Goal: Task Accomplishment & Management: Use online tool/utility

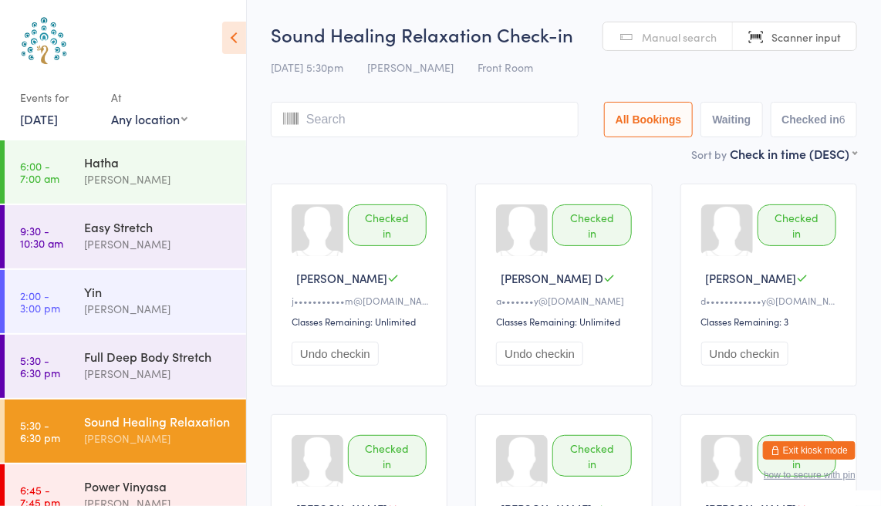
scroll to position [38, 0]
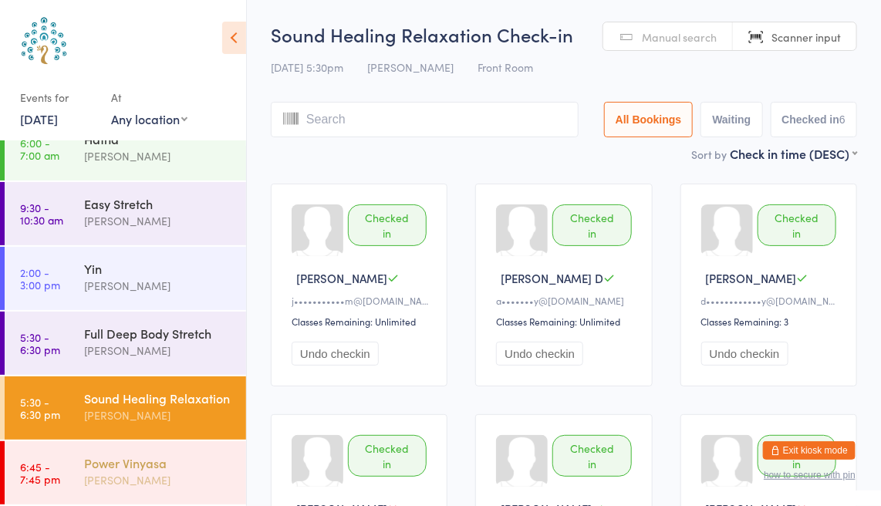
click at [142, 459] on div "Power Vinyasa" at bounding box center [158, 462] width 149 height 17
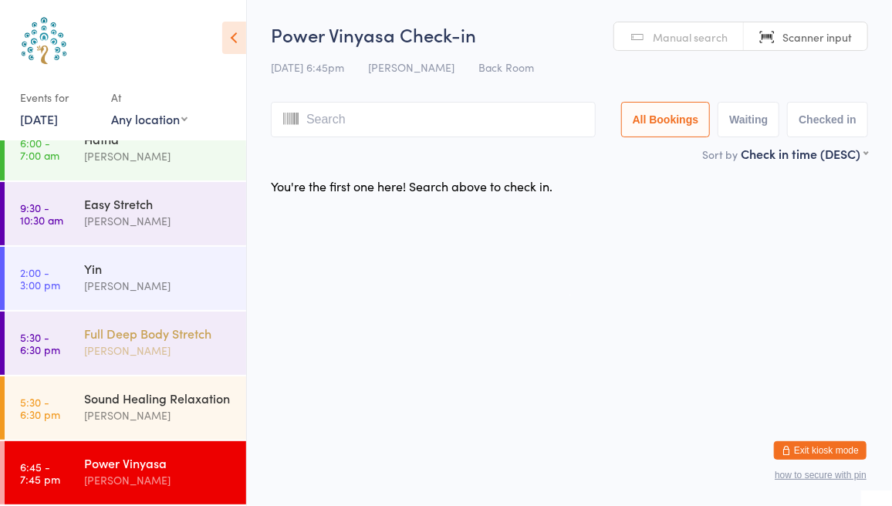
click at [155, 325] on div "Full Deep Body Stretch" at bounding box center [158, 333] width 149 height 17
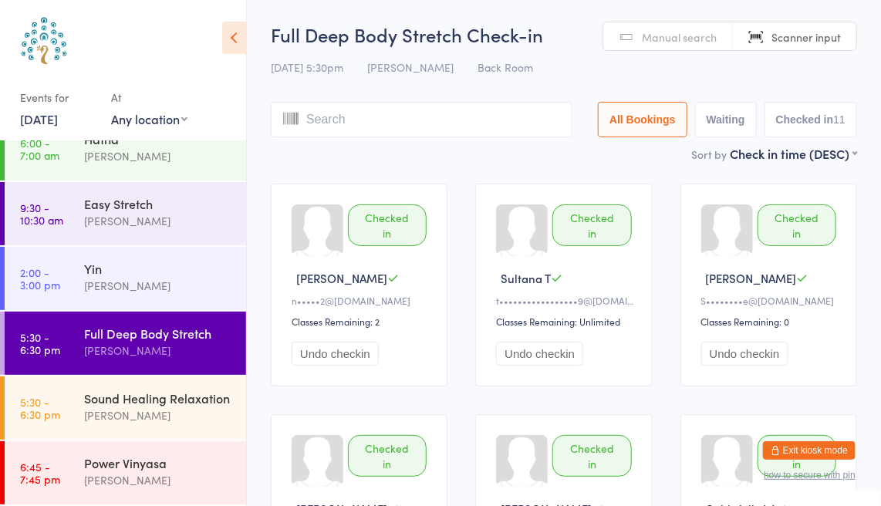
click at [669, 35] on span "Manual search" at bounding box center [679, 36] width 75 height 15
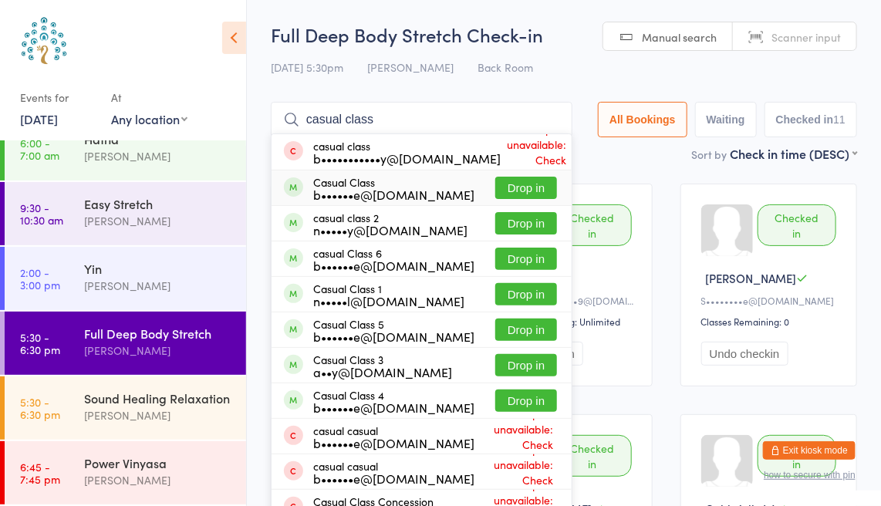
type input "casual class"
click at [534, 179] on button "Drop in" at bounding box center [526, 188] width 62 height 22
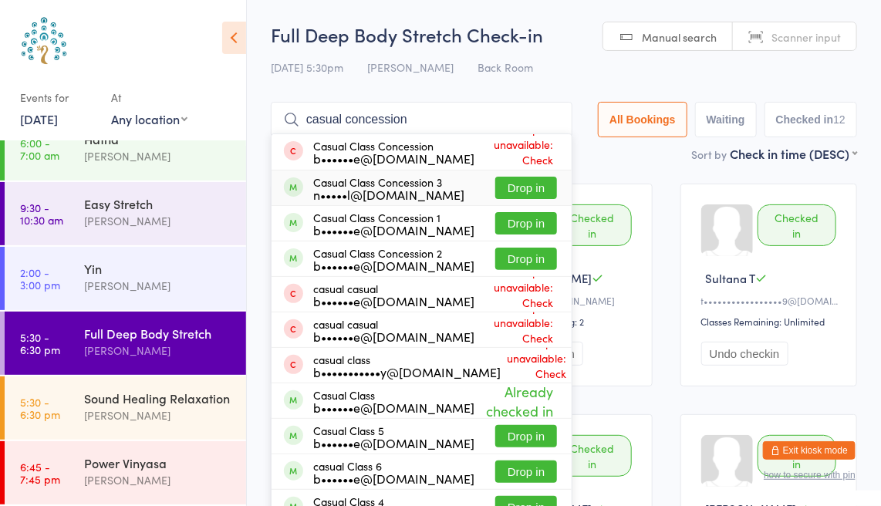
type input "casual concession"
click at [524, 197] on button "Drop in" at bounding box center [526, 188] width 62 height 22
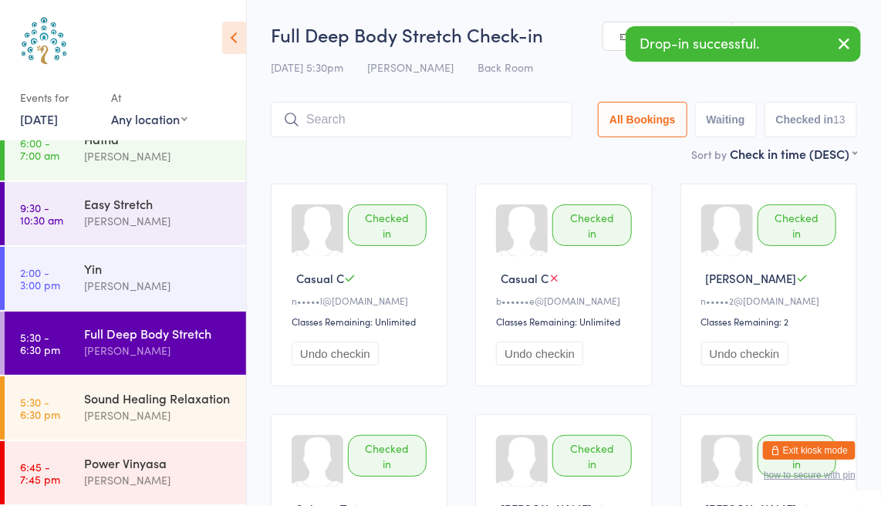
click at [847, 36] on icon "button" at bounding box center [844, 43] width 19 height 19
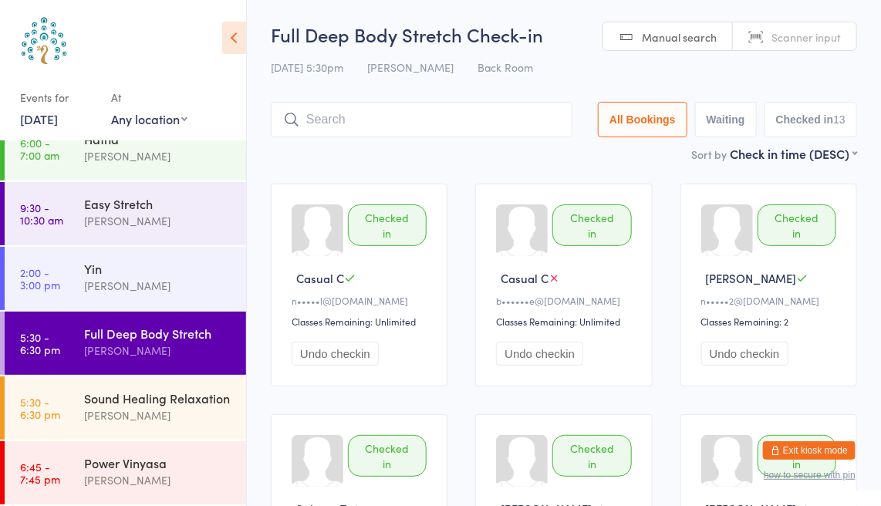
click at [347, 117] on input "search" at bounding box center [422, 119] width 302 height 35
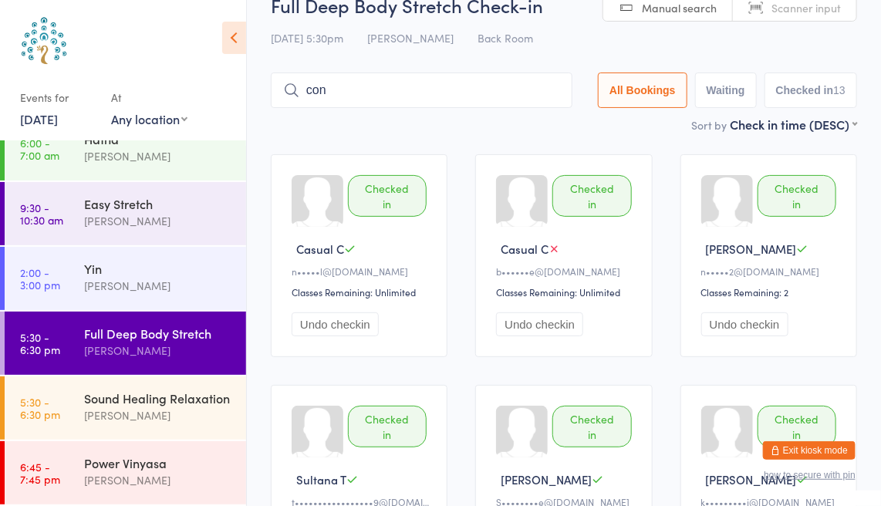
scroll to position [38, 0]
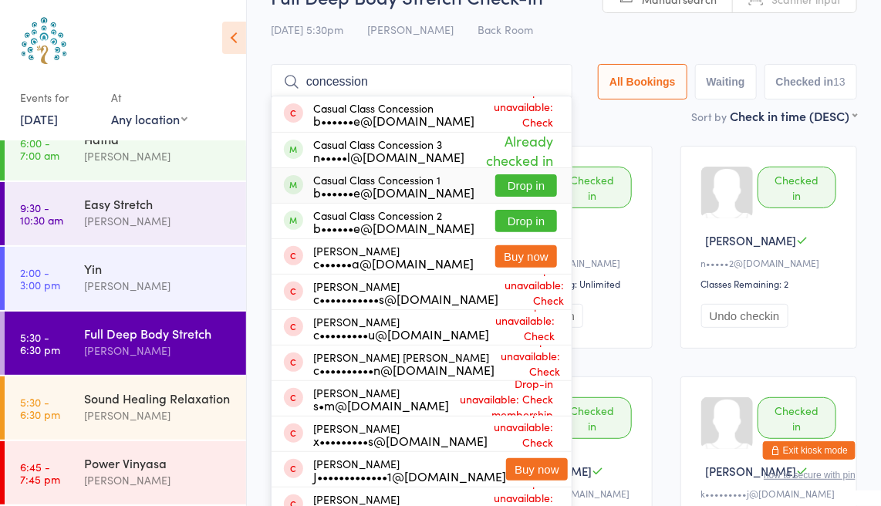
type input "concession"
click at [524, 177] on button "Drop in" at bounding box center [526, 185] width 62 height 22
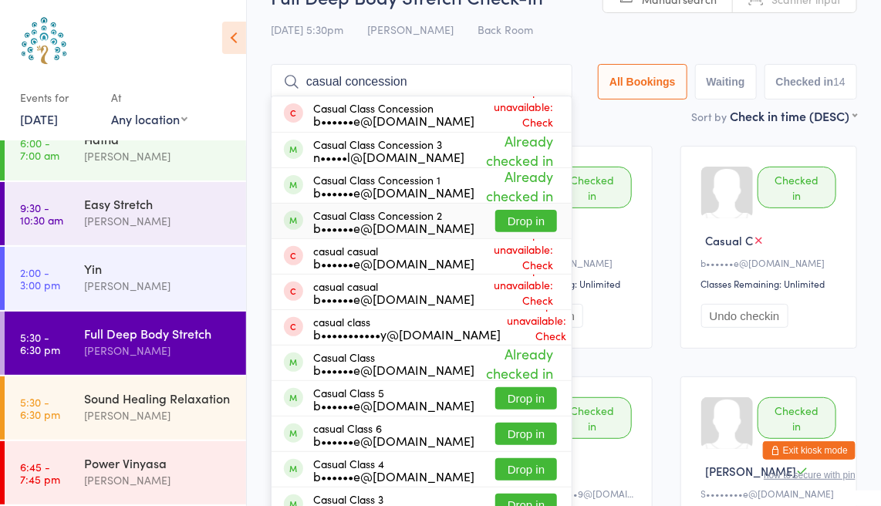
type input "casual concession"
click at [521, 223] on button "Drop in" at bounding box center [526, 221] width 62 height 22
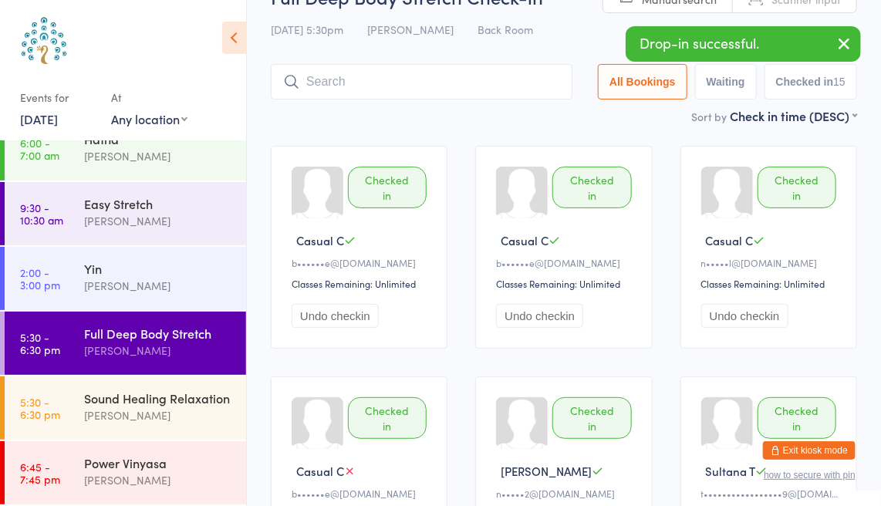
click at [551, 120] on div "Sort by Check in time (DESC) First name (ASC) First name (DESC) Last name (ASC)…" at bounding box center [564, 115] width 586 height 17
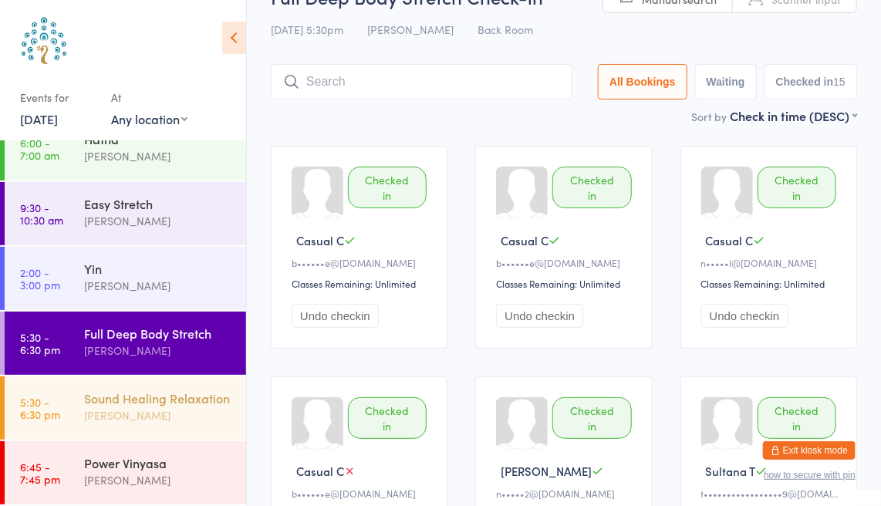
click at [187, 376] on div "Sound Healing Relaxation [PERSON_NAME]" at bounding box center [165, 406] width 162 height 61
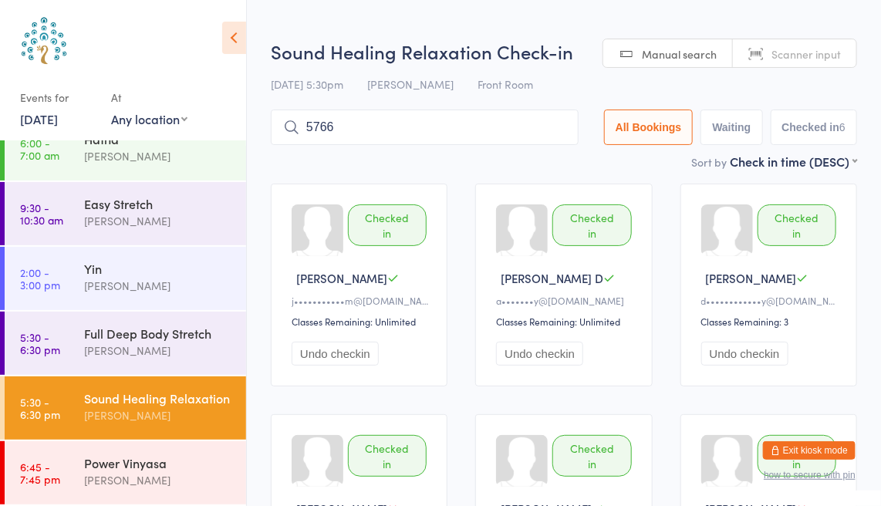
type input "5766"
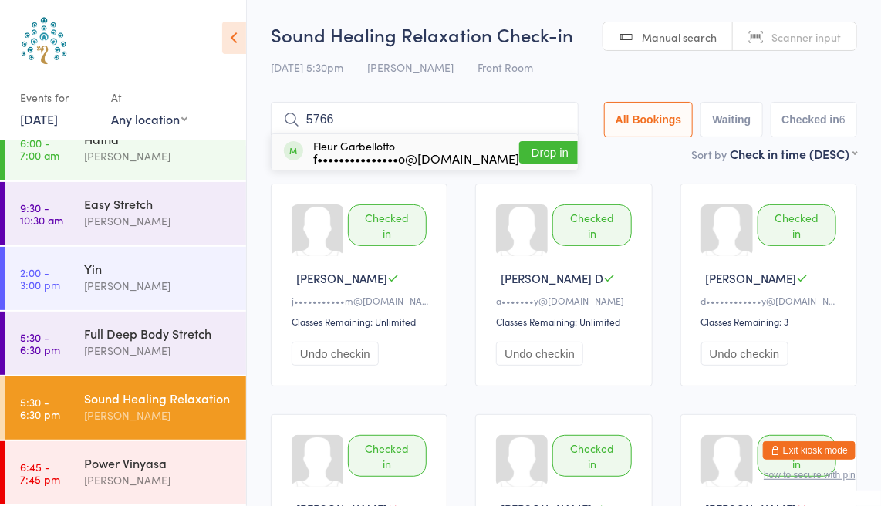
click at [528, 156] on button "Drop in" at bounding box center [550, 152] width 62 height 22
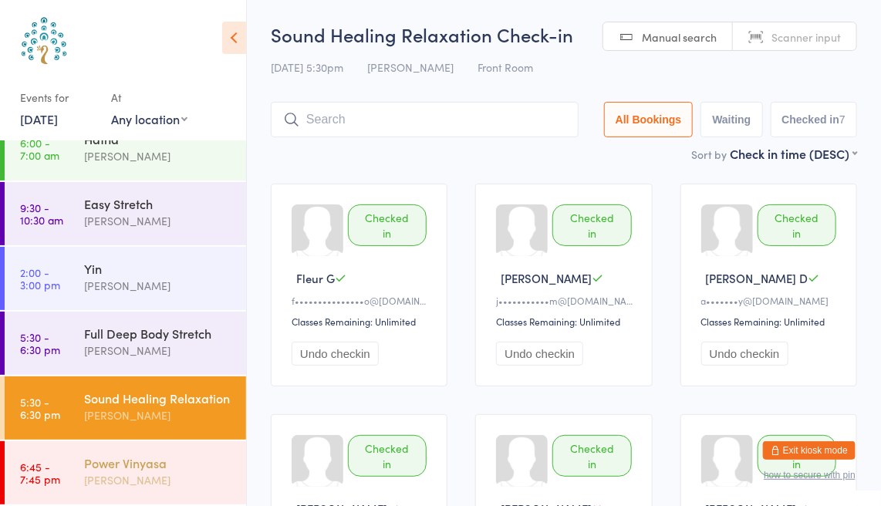
click at [165, 468] on div "Power Vinyasa" at bounding box center [158, 462] width 149 height 17
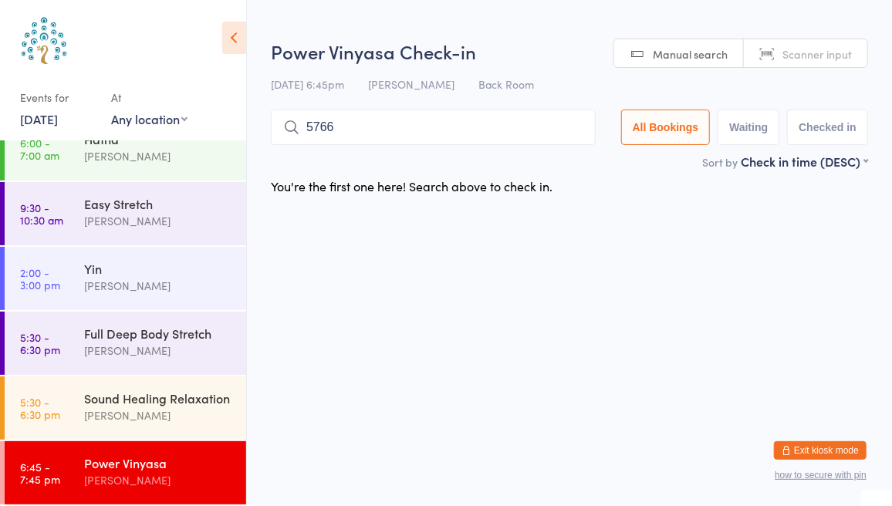
type input "5766"
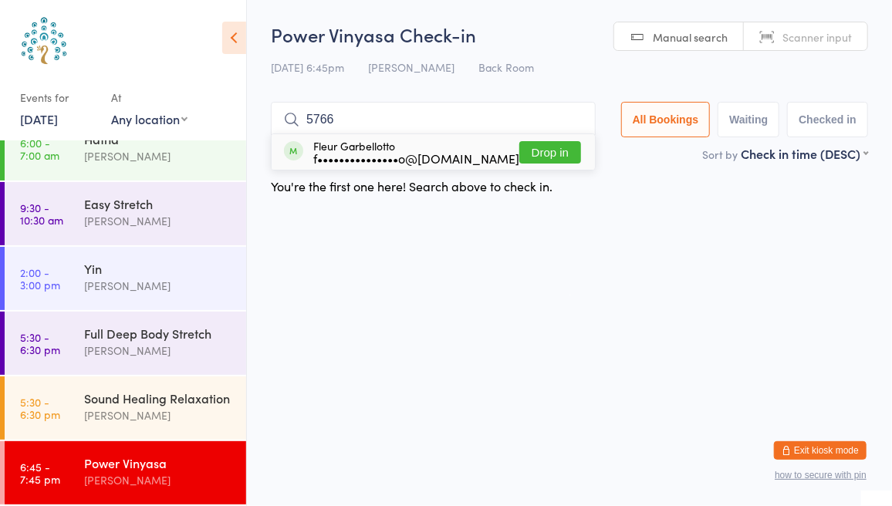
click at [551, 153] on button "Drop in" at bounding box center [550, 152] width 62 height 22
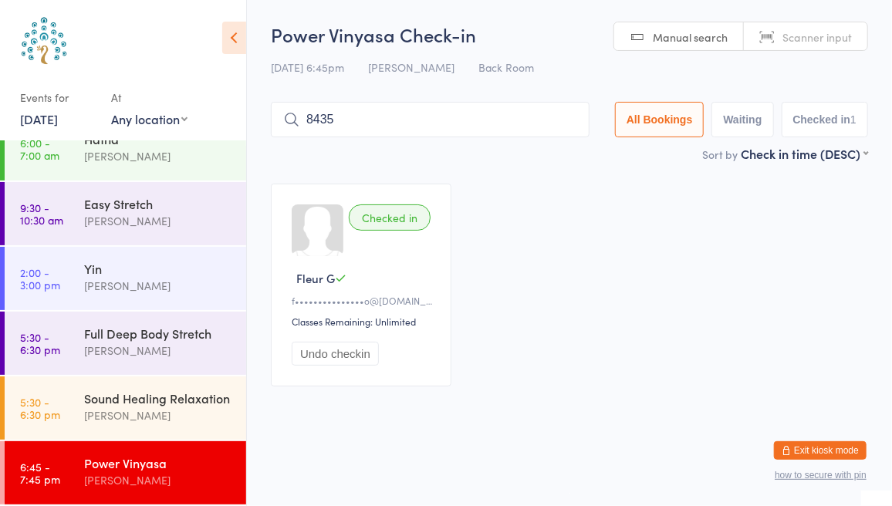
type input "8435"
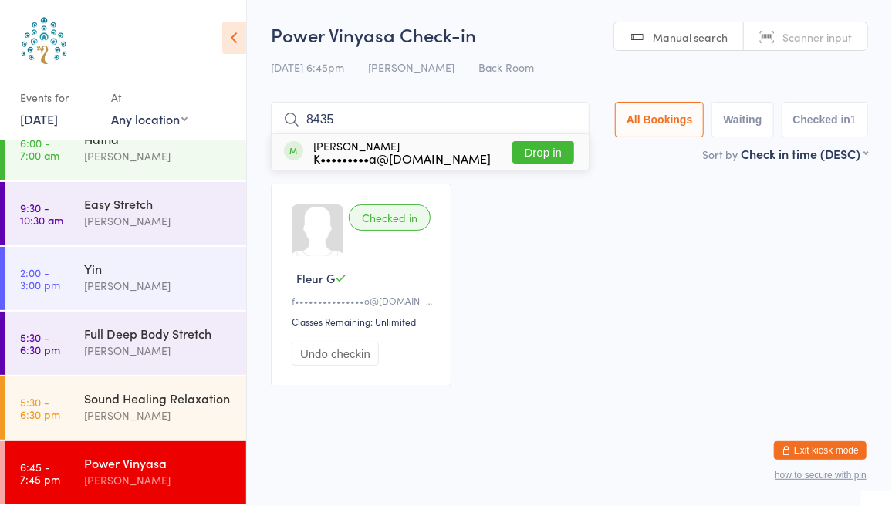
click at [528, 146] on button "Drop in" at bounding box center [543, 152] width 62 height 22
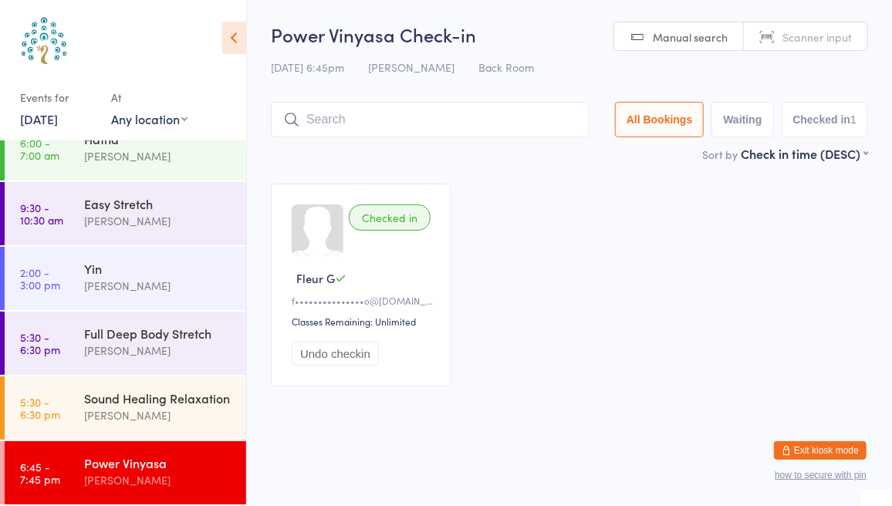
click at [0, 0] on button "button" at bounding box center [0, 0] width 0 height 0
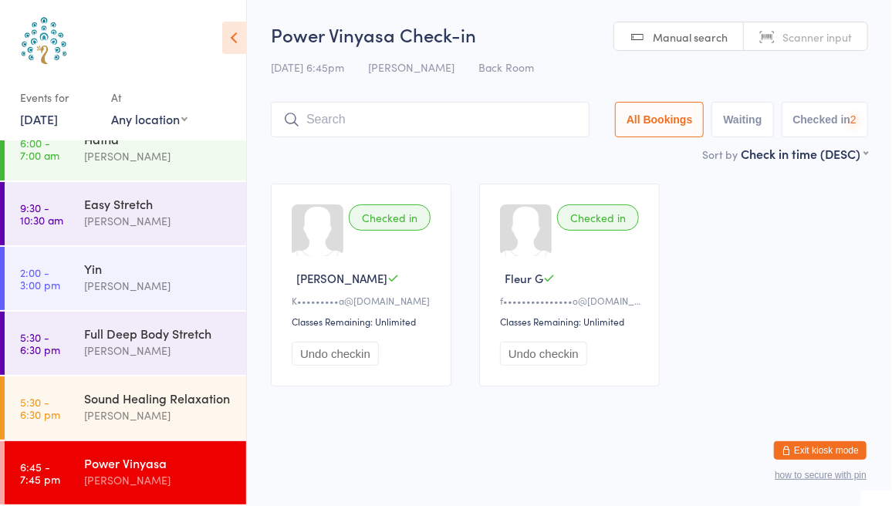
click at [863, 34] on link "Scanner input" at bounding box center [804, 36] width 123 height 29
click at [647, 49] on link "Manual search" at bounding box center [679, 36] width 130 height 29
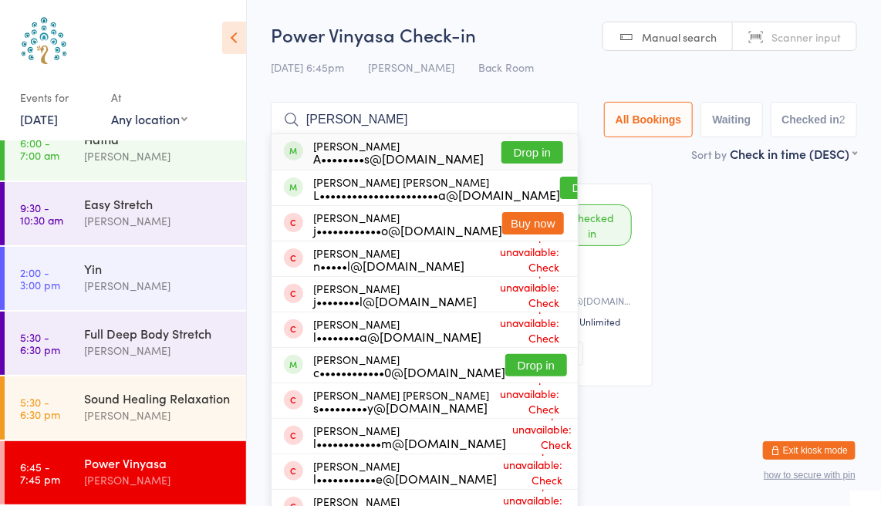
type input "[PERSON_NAME]"
click at [560, 181] on button "Drop in" at bounding box center [591, 188] width 62 height 22
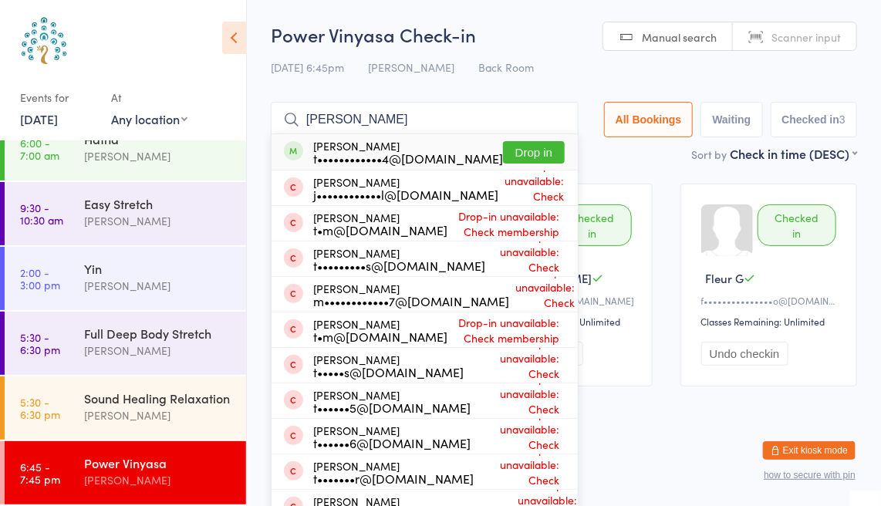
type input "[PERSON_NAME]"
click at [523, 160] on button "Drop in" at bounding box center [534, 152] width 62 height 22
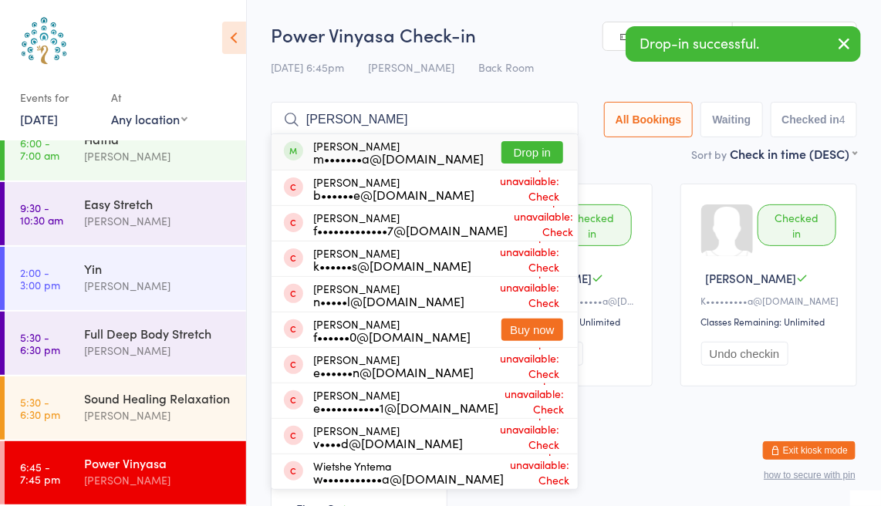
type input "[PERSON_NAME]"
click at [527, 157] on button "Drop in" at bounding box center [532, 152] width 62 height 22
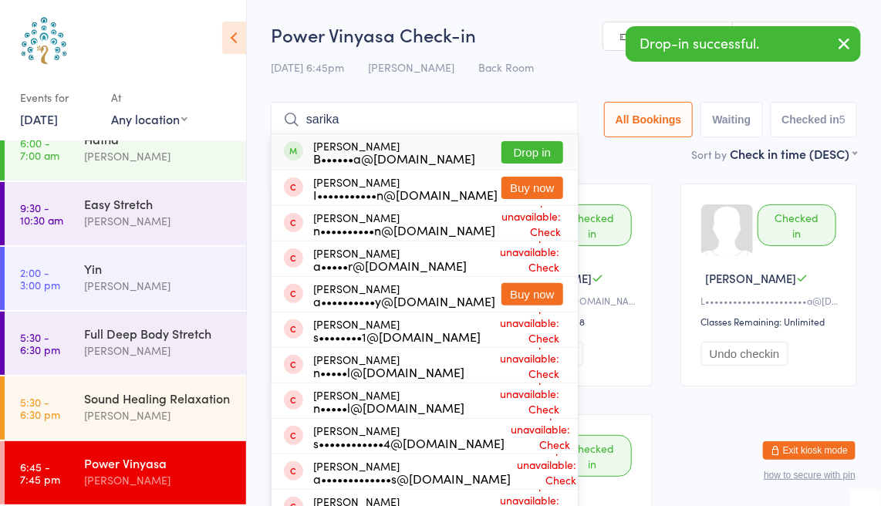
type input "sarika"
click at [521, 180] on button "Buy now" at bounding box center [532, 188] width 62 height 22
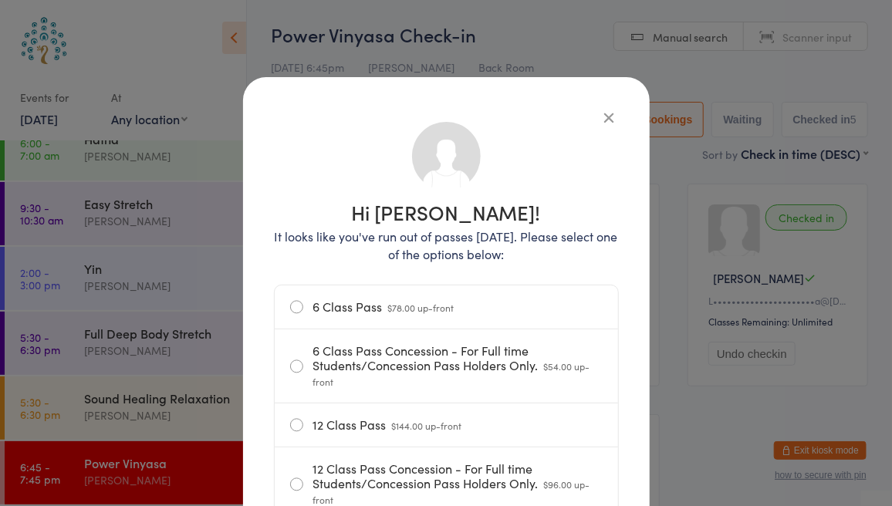
click at [608, 120] on icon "button" at bounding box center [609, 117] width 17 height 17
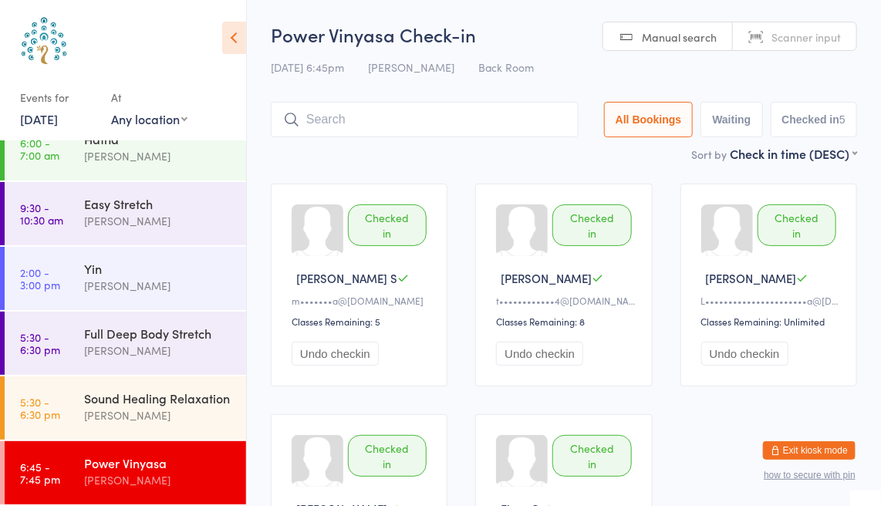
click at [373, 124] on input "search" at bounding box center [425, 119] width 308 height 35
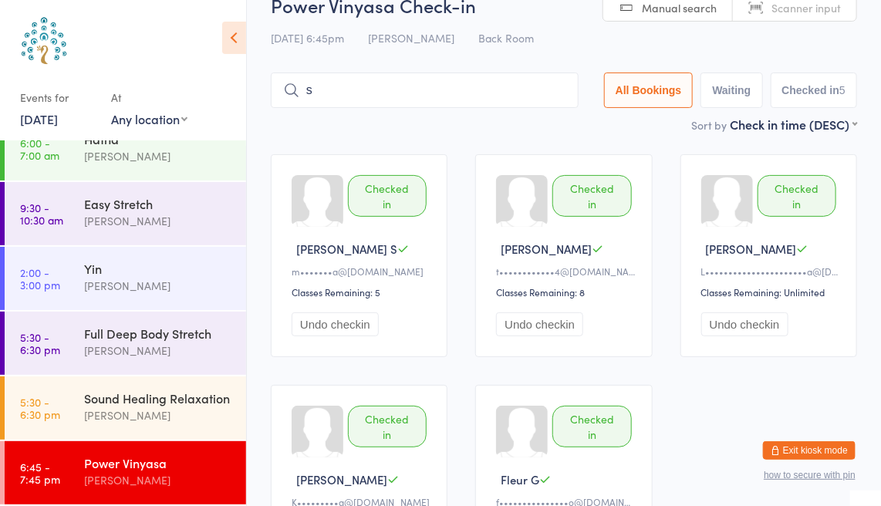
scroll to position [73, 0]
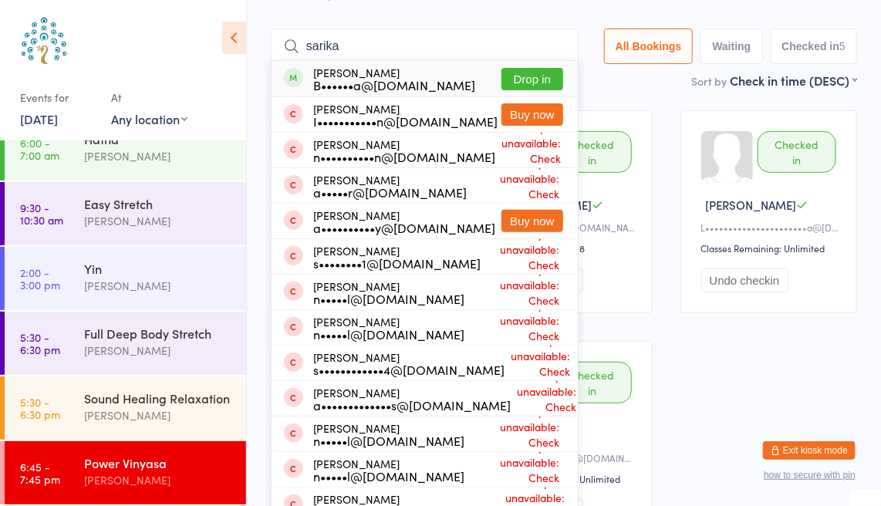
type input "sarika"
click at [531, 84] on button "Drop in" at bounding box center [532, 79] width 62 height 22
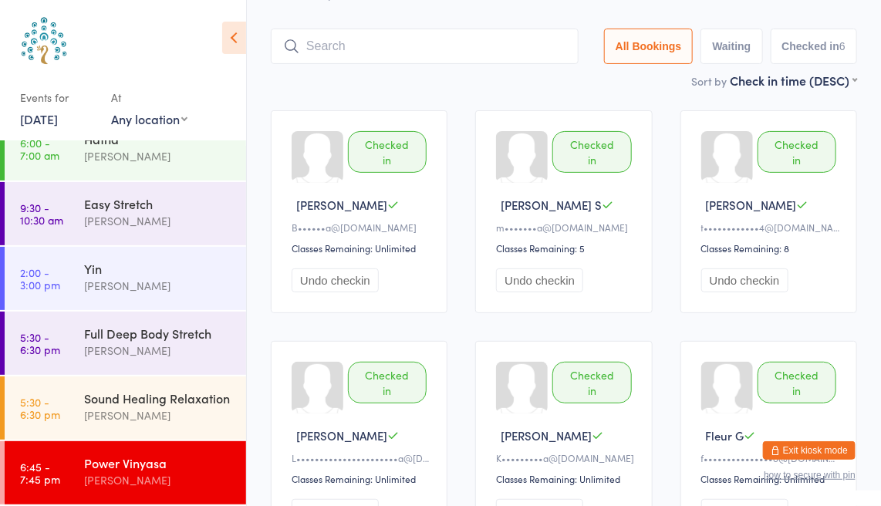
scroll to position [0, 0]
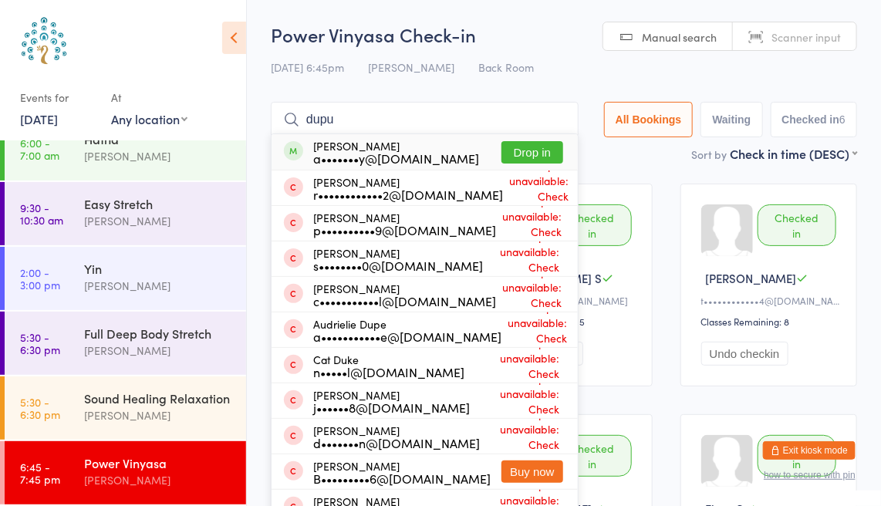
type input "dupu"
click at [517, 155] on button "Drop in" at bounding box center [532, 152] width 62 height 22
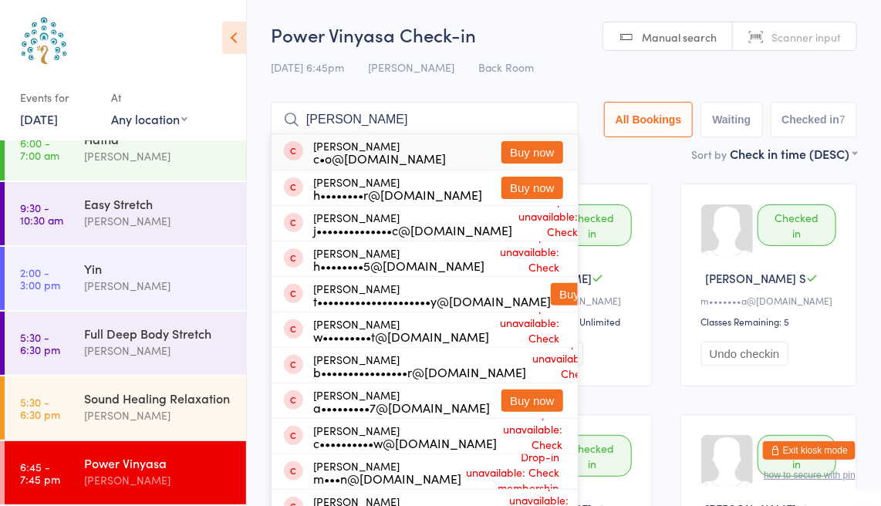
click at [309, 120] on input "[PERSON_NAME]" at bounding box center [425, 119] width 308 height 35
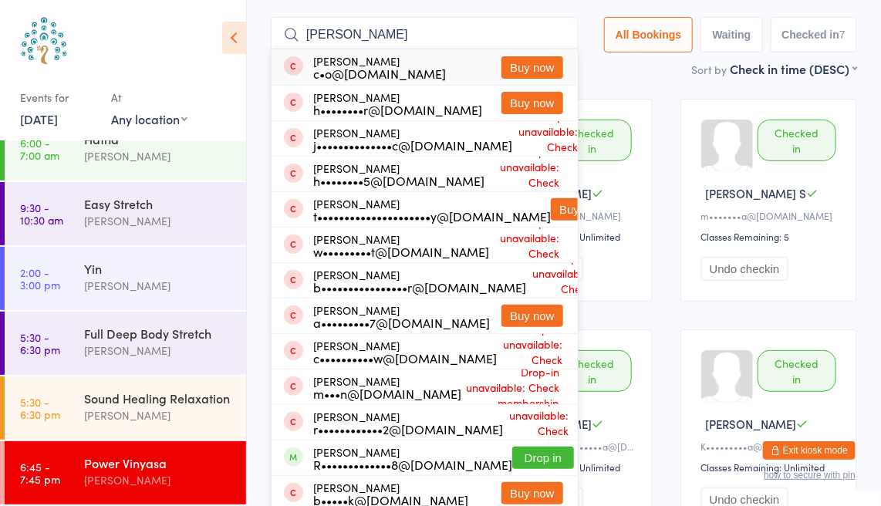
scroll to position [102, 0]
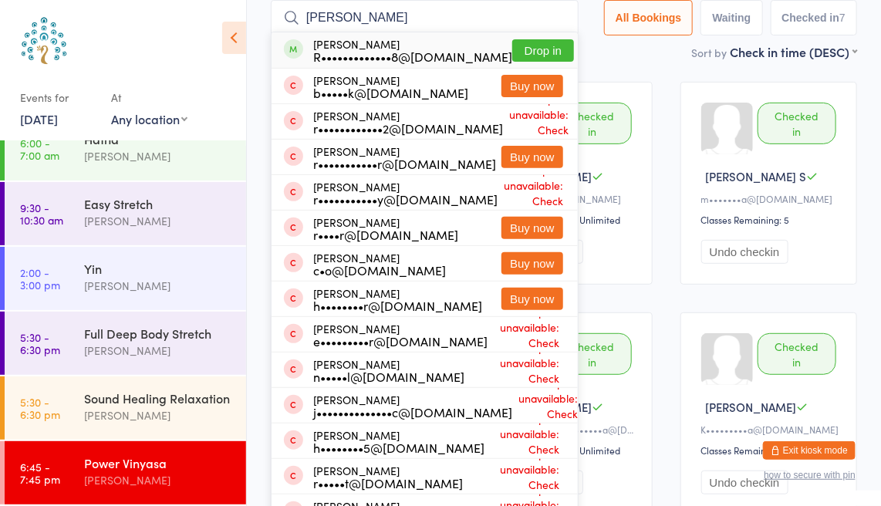
type input "[PERSON_NAME]"
click at [531, 52] on button "Drop in" at bounding box center [543, 50] width 62 height 22
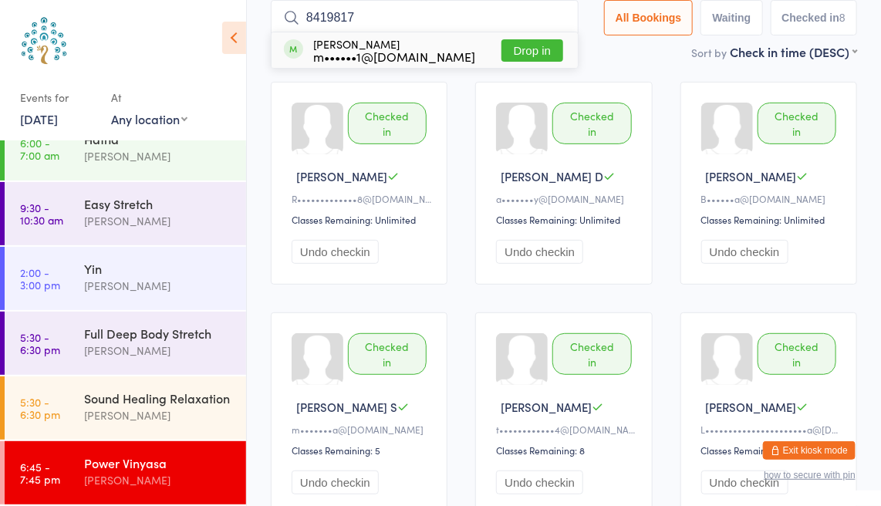
type input "84198175"
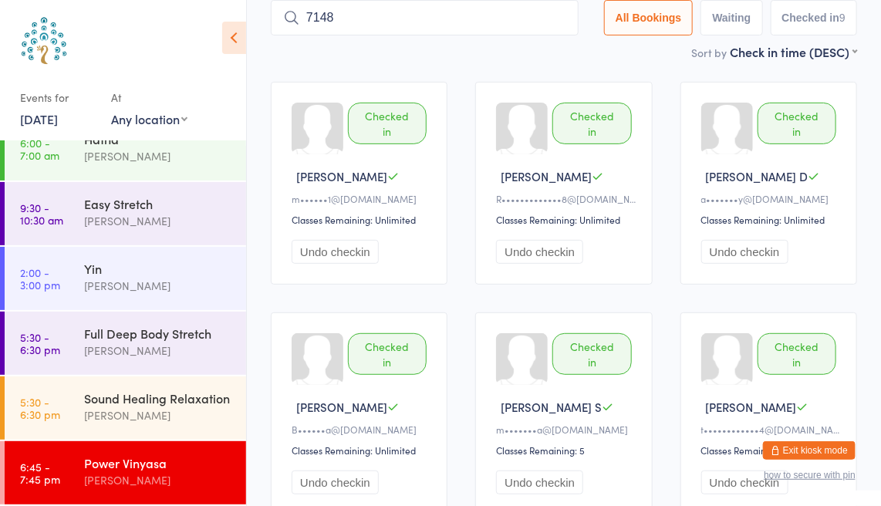
type input "7148"
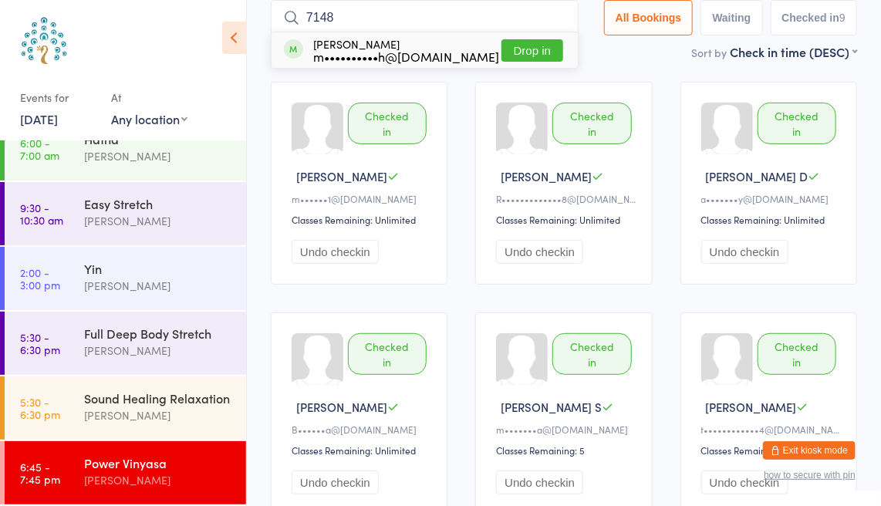
click at [545, 57] on button "Drop in" at bounding box center [532, 50] width 62 height 22
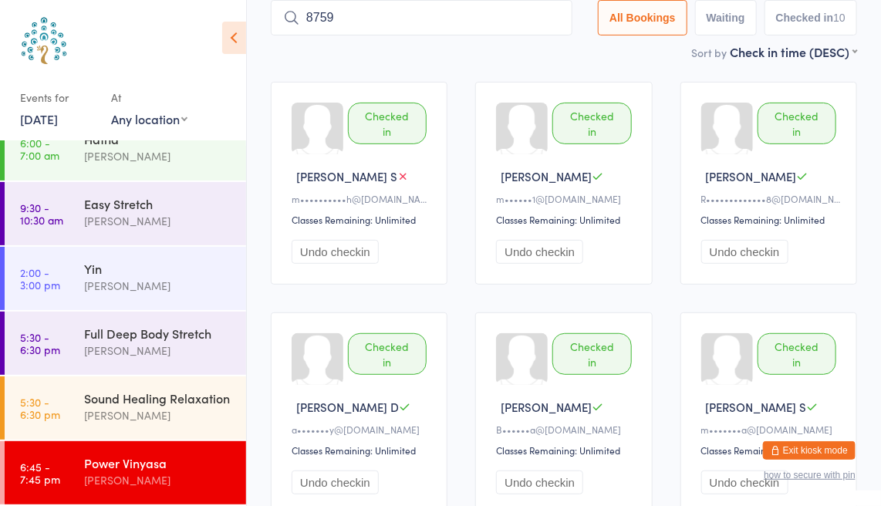
type input "8759"
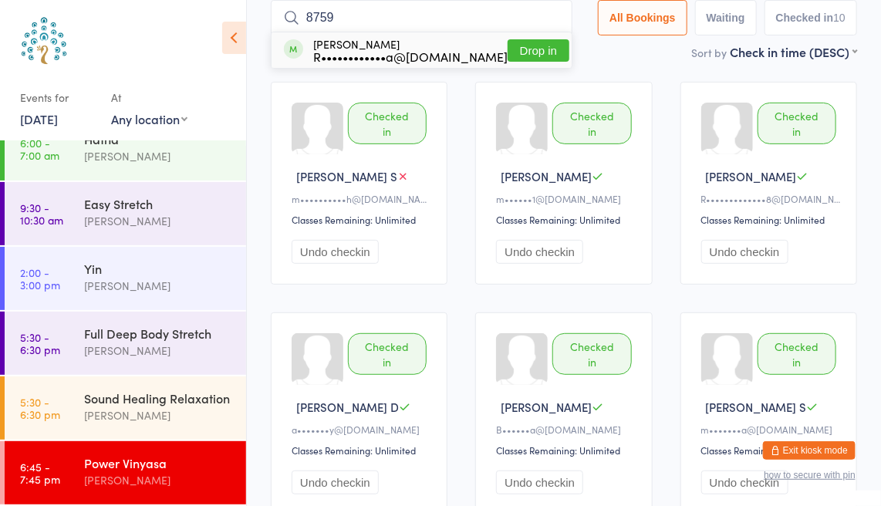
click at [528, 49] on button "Drop in" at bounding box center [538, 50] width 62 height 22
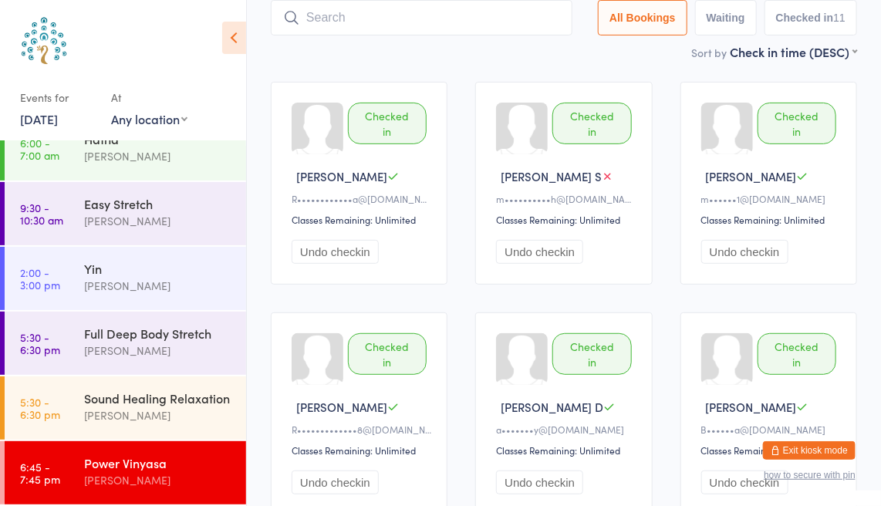
scroll to position [0, 0]
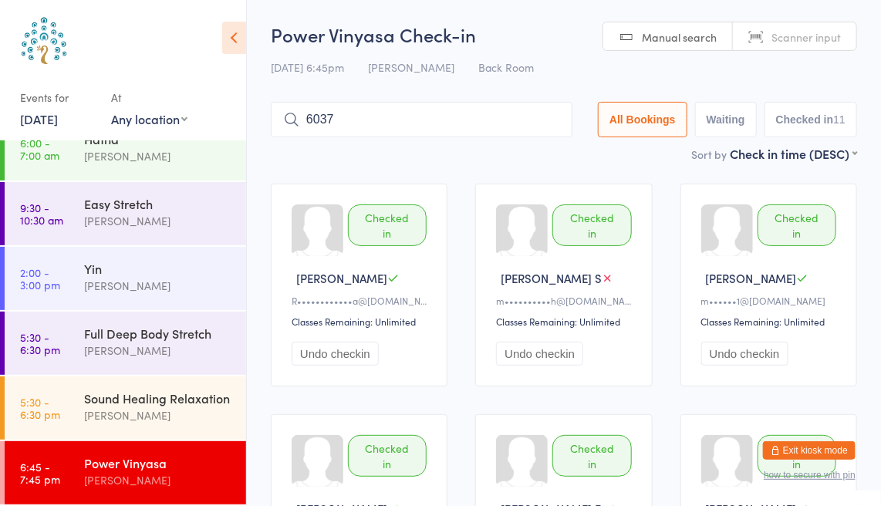
type input "6037"
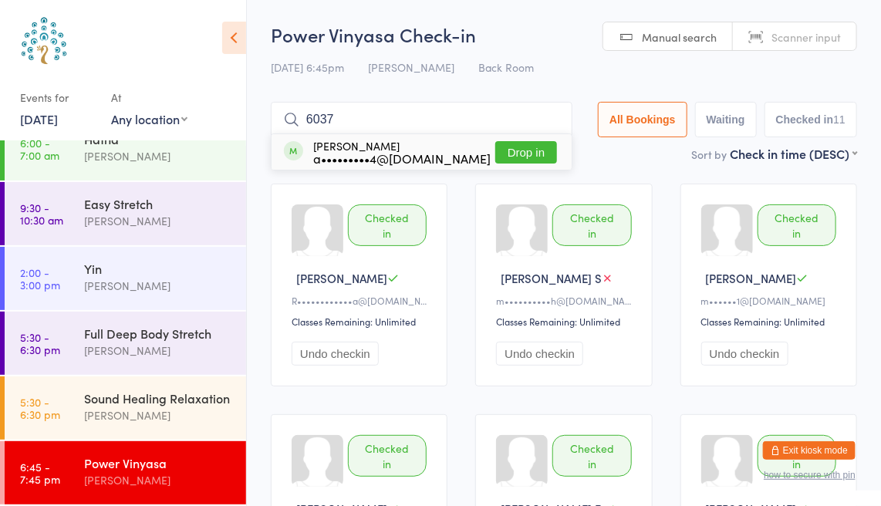
click at [809, 37] on span "Scanner input" at bounding box center [805, 36] width 69 height 15
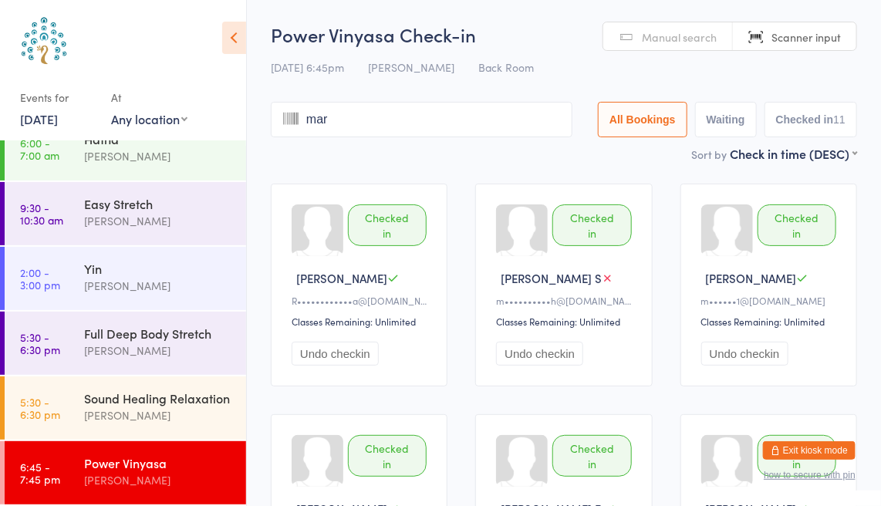
type input "mare"
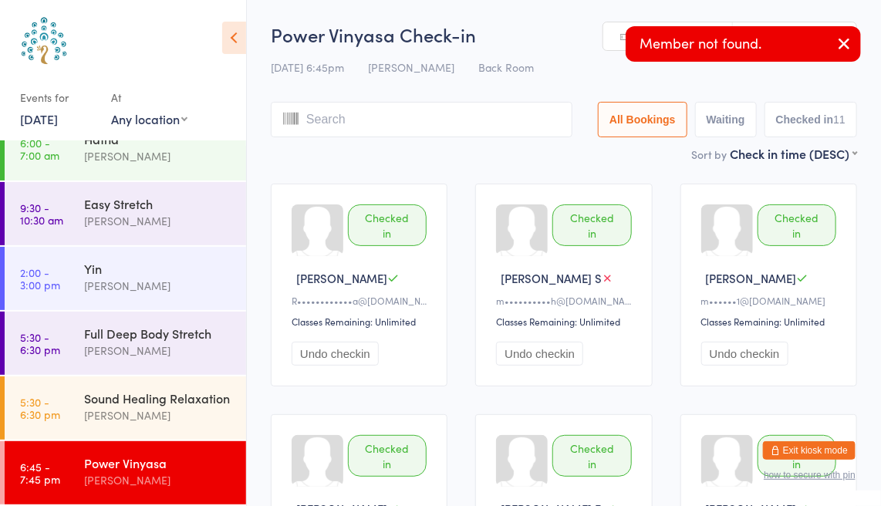
click at [847, 52] on icon "button" at bounding box center [844, 43] width 19 height 19
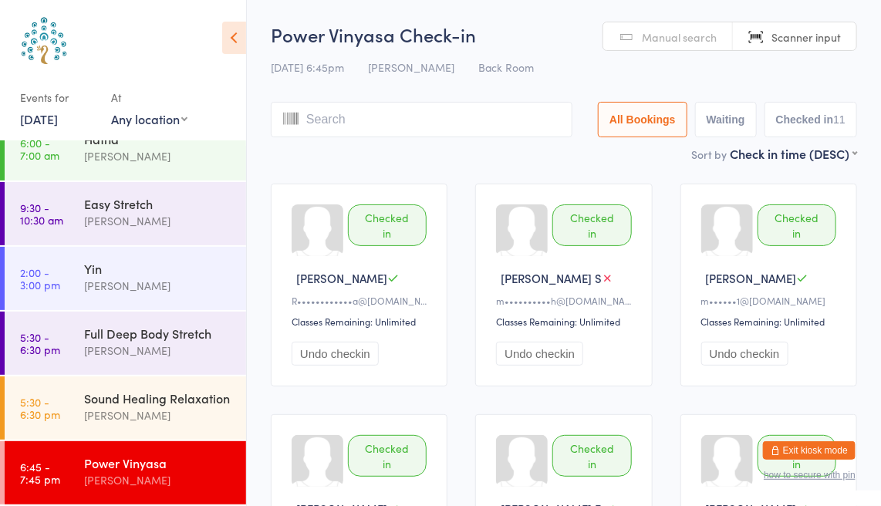
click at [702, 36] on span "Manual search" at bounding box center [679, 36] width 75 height 15
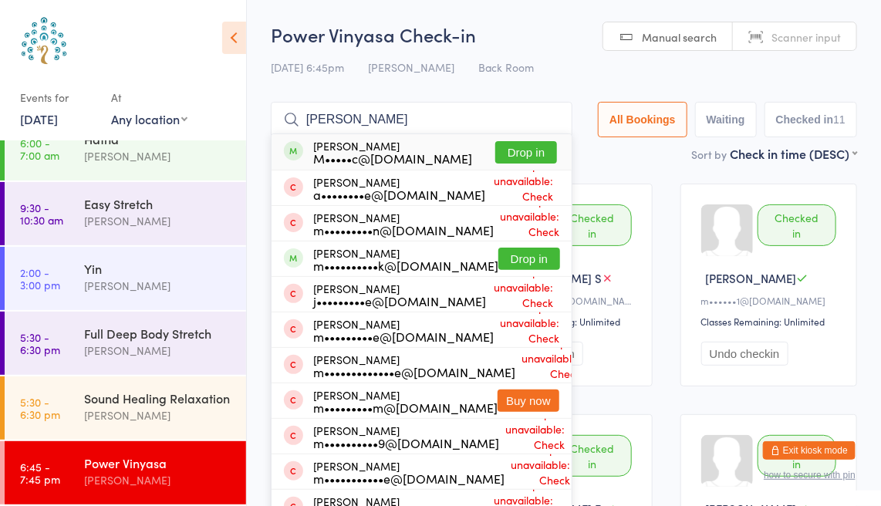
type input "[PERSON_NAME]"
click at [538, 155] on button "Drop in" at bounding box center [526, 152] width 62 height 22
